Goal: Task Accomplishment & Management: Manage account settings

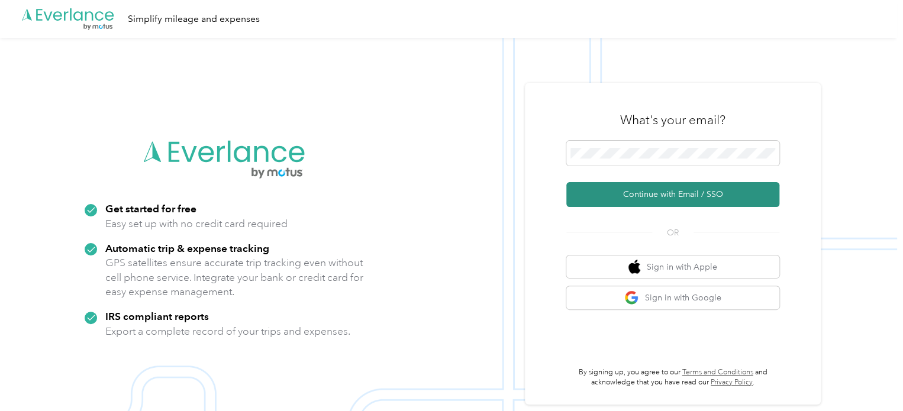
click at [671, 184] on button "Continue with Email / SSO" at bounding box center [672, 194] width 213 height 25
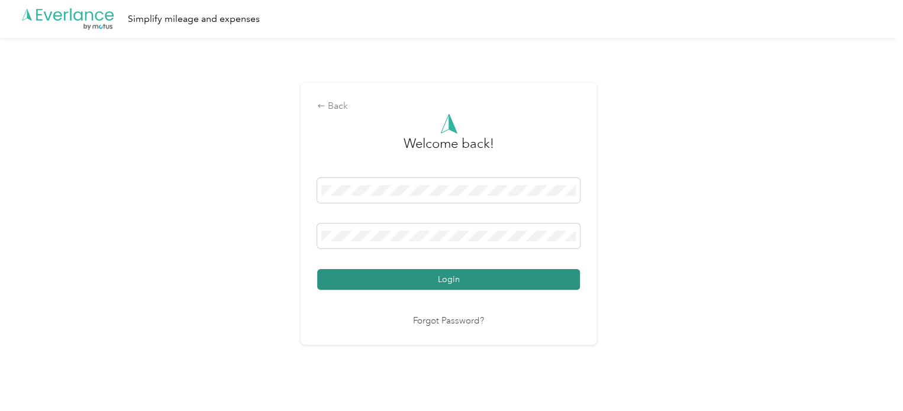
click at [526, 281] on button "Login" at bounding box center [448, 279] width 263 height 21
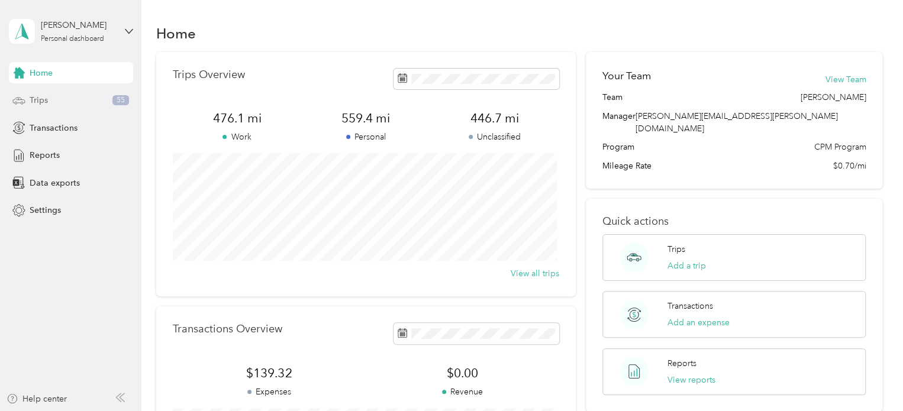
click at [85, 101] on div "Trips 55" at bounding box center [71, 100] width 124 height 21
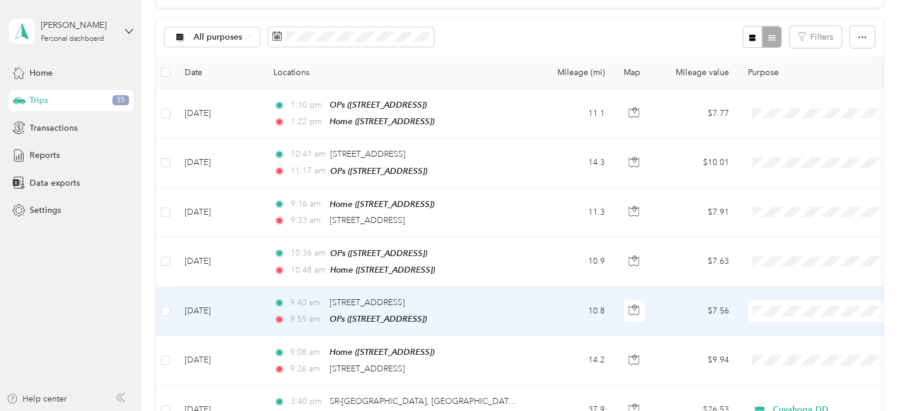
scroll to position [107, 0]
